Goal: Obtain resource: Download file/media

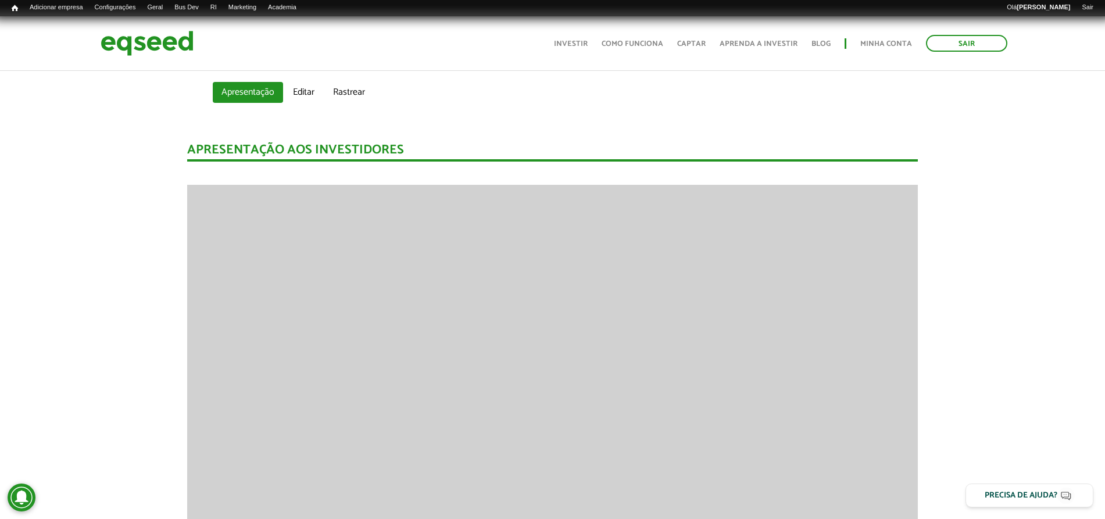
scroll to position [363, 0]
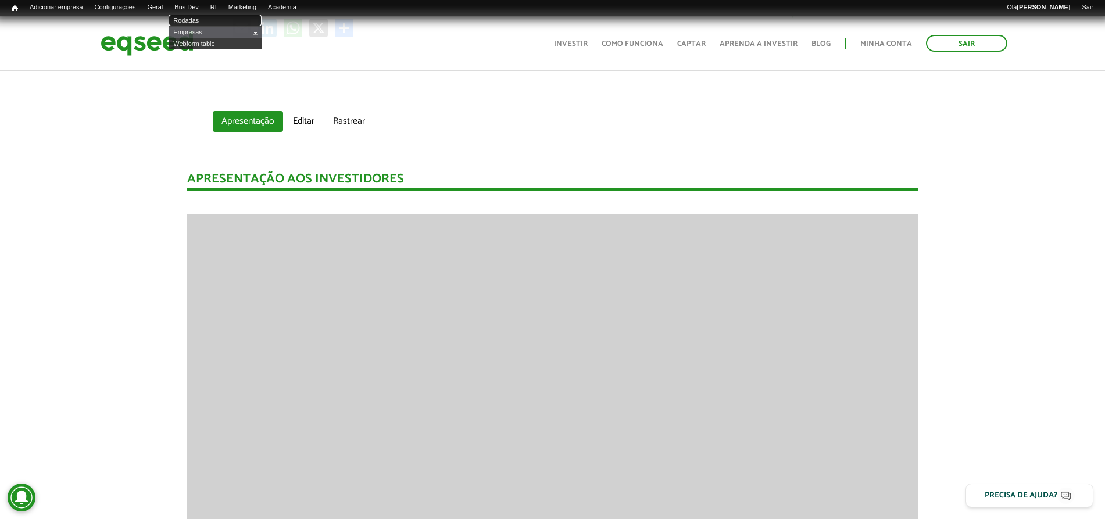
click at [200, 17] on link "Rodadas" at bounding box center [215, 21] width 93 height 12
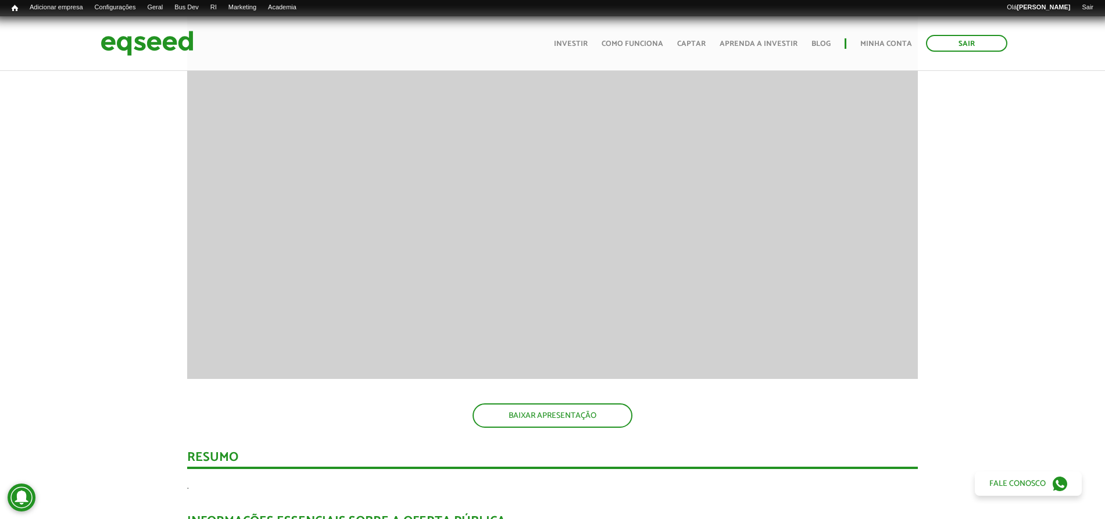
scroll to position [581, 0]
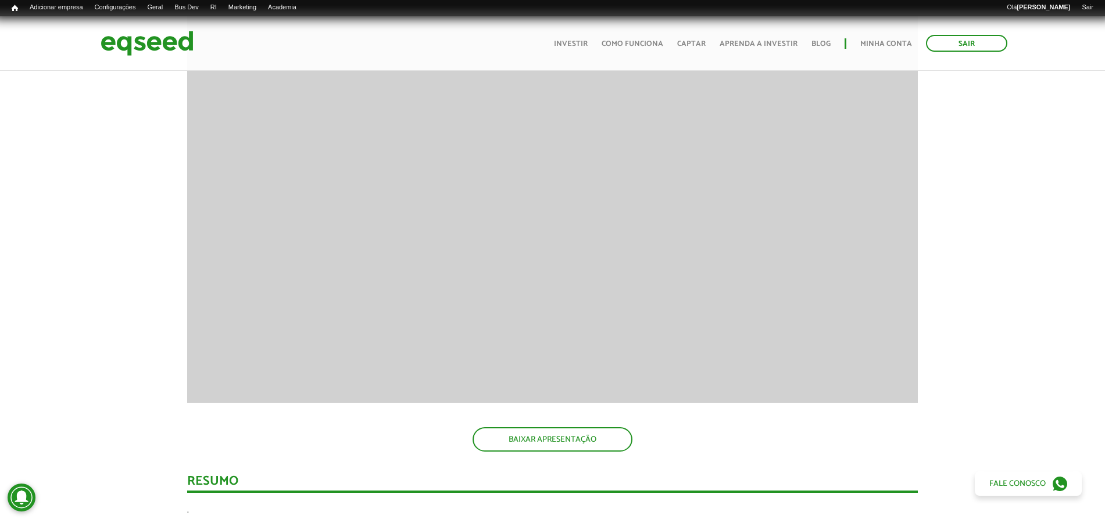
click at [958, 217] on div "Apresentação aos investidores BAIXAR APRESENTAÇÃO [GEOGRAPHIC_DATA] . INFORMAÇÕ…" at bounding box center [552, 494] width 1122 height 1127
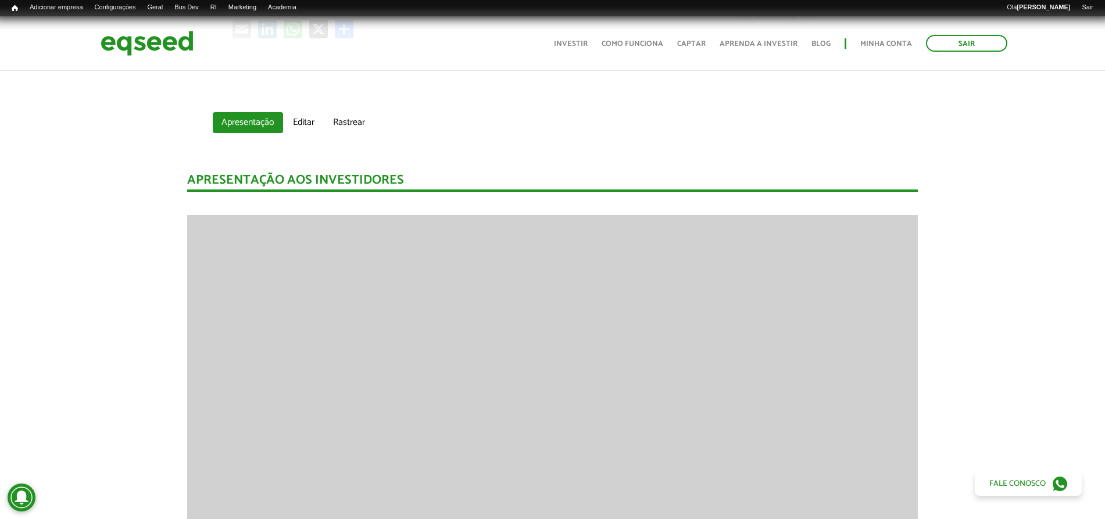
scroll to position [436, 0]
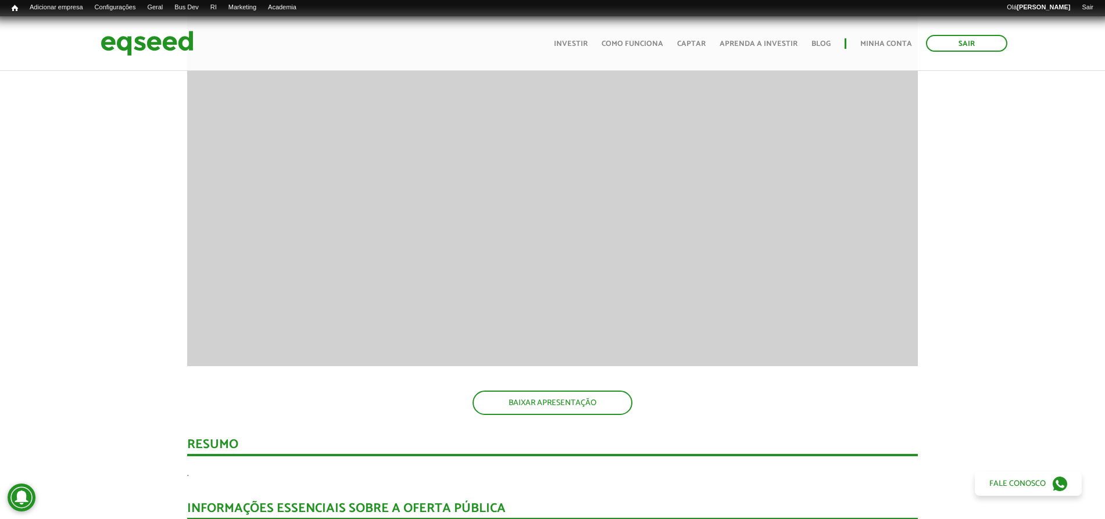
scroll to position [509, 0]
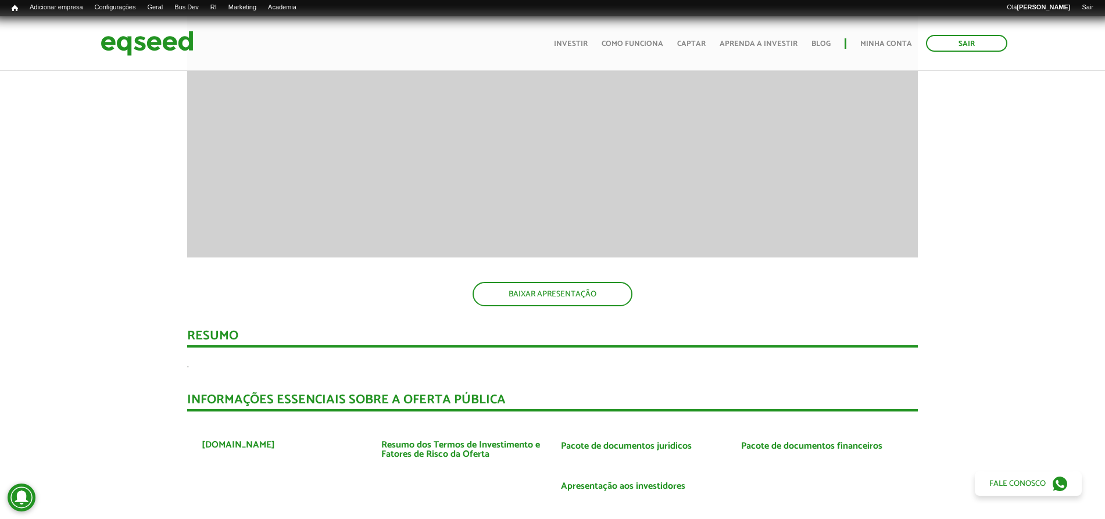
scroll to position [1162, 0]
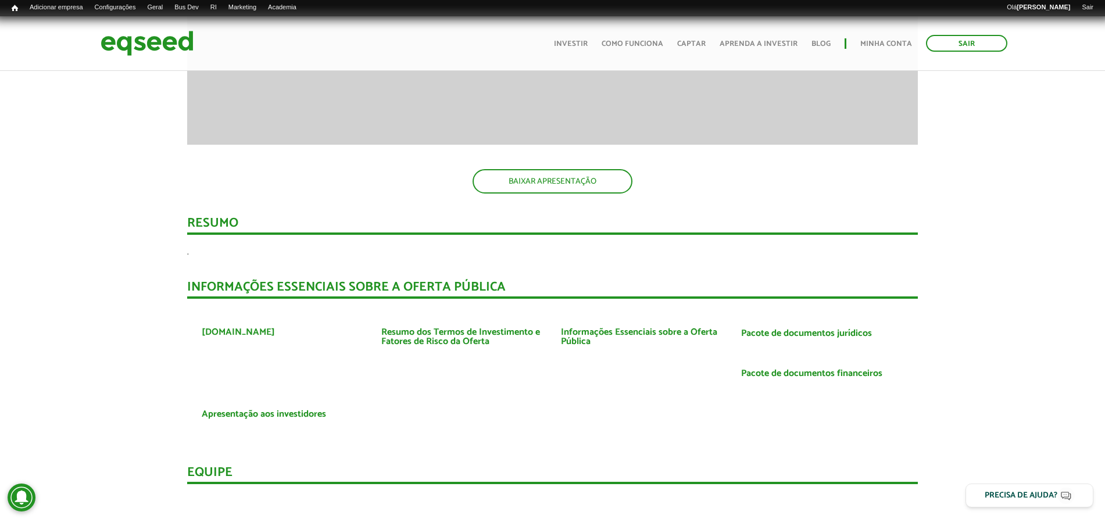
scroll to position [836, 0]
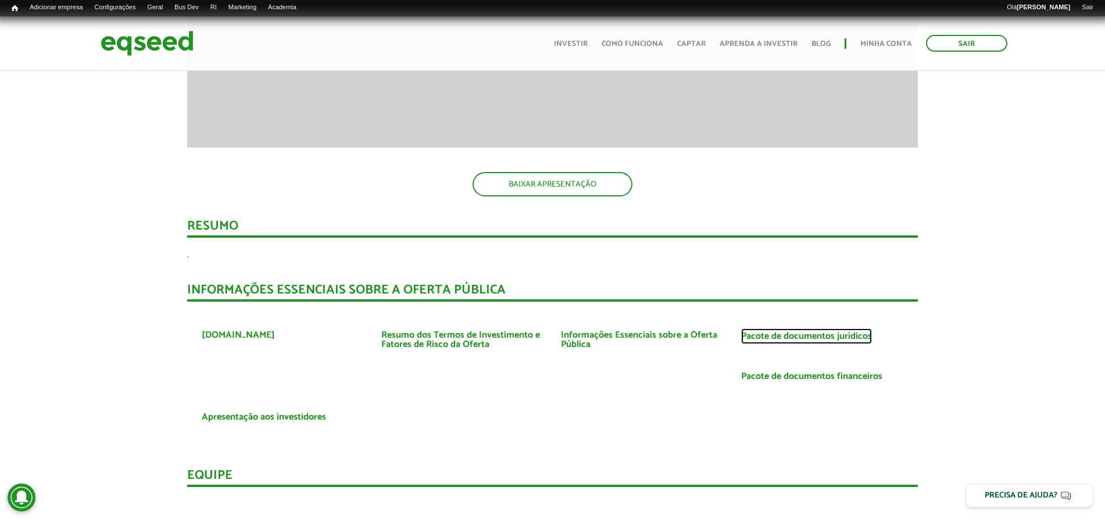
click at [838, 335] on link "Pacote de documentos jurídicos" at bounding box center [806, 336] width 131 height 9
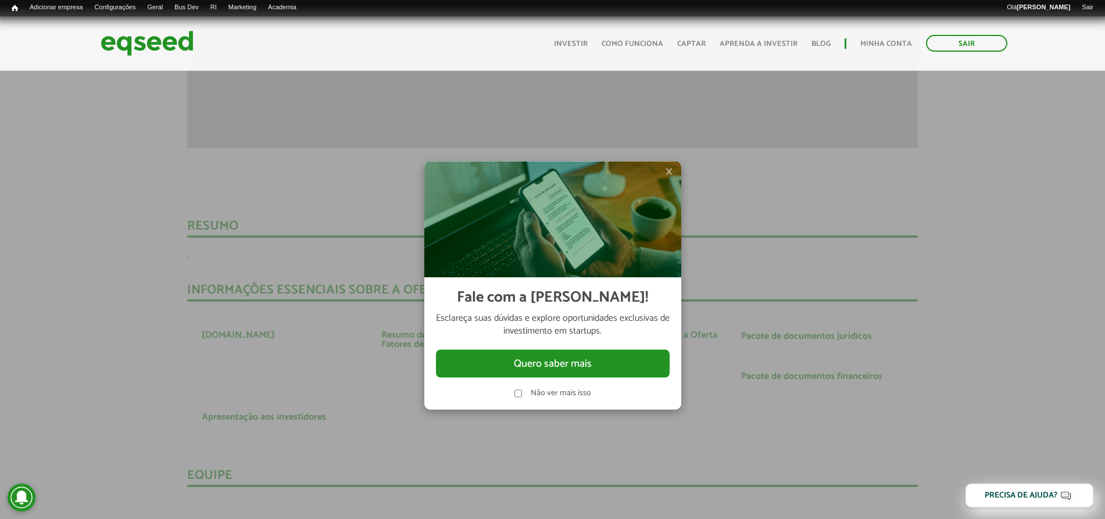
click at [667, 167] on span "×" at bounding box center [668, 171] width 7 height 14
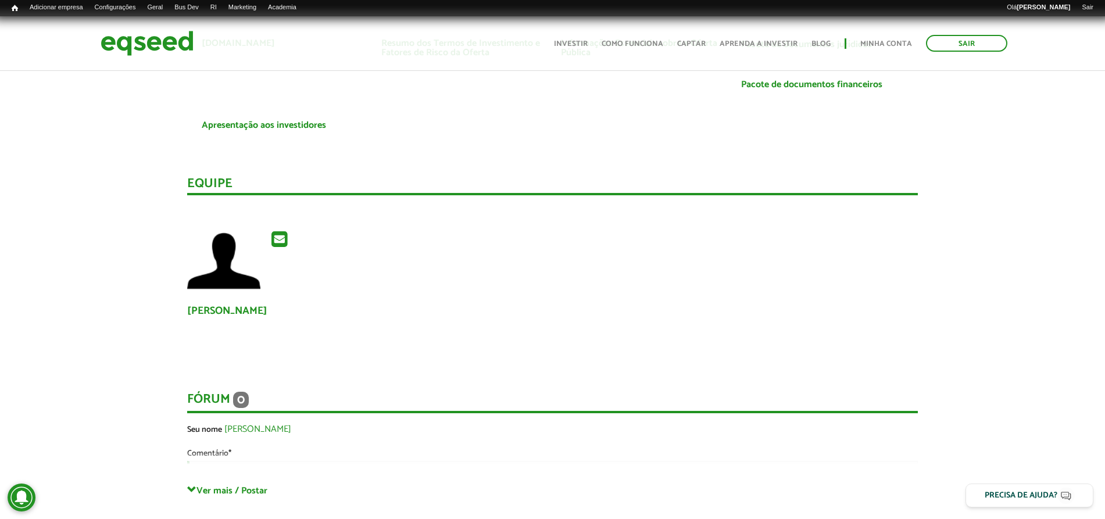
scroll to position [1272, 0]
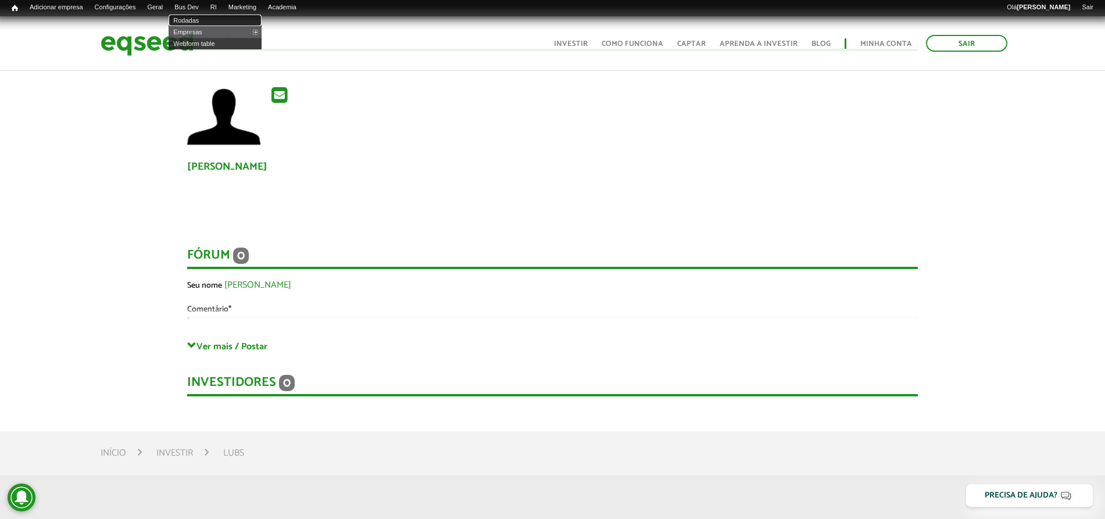
click at [201, 19] on link "Rodadas" at bounding box center [215, 21] width 93 height 12
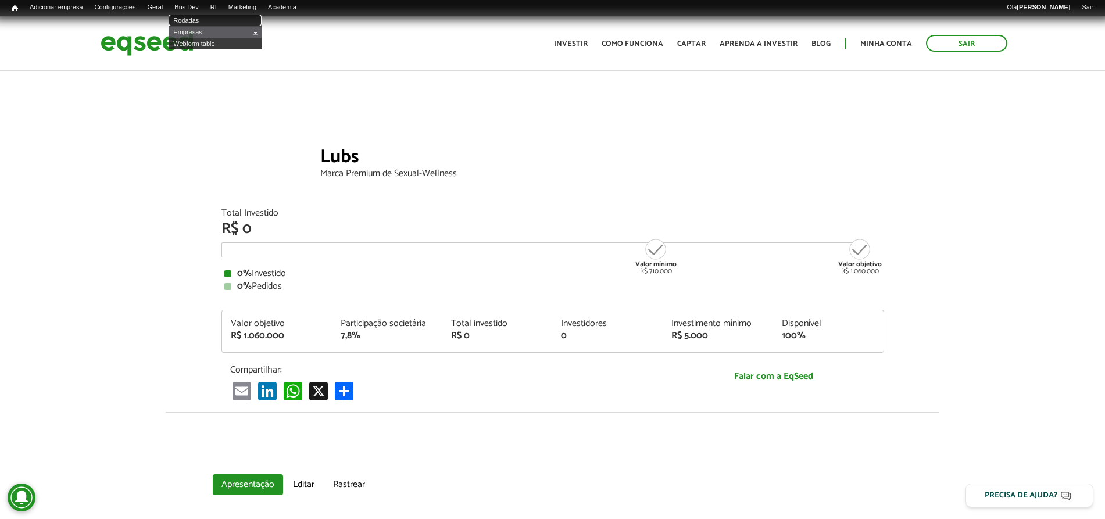
click at [198, 17] on link "Rodadas" at bounding box center [215, 21] width 93 height 12
